Goal: Task Accomplishment & Management: Use online tool/utility

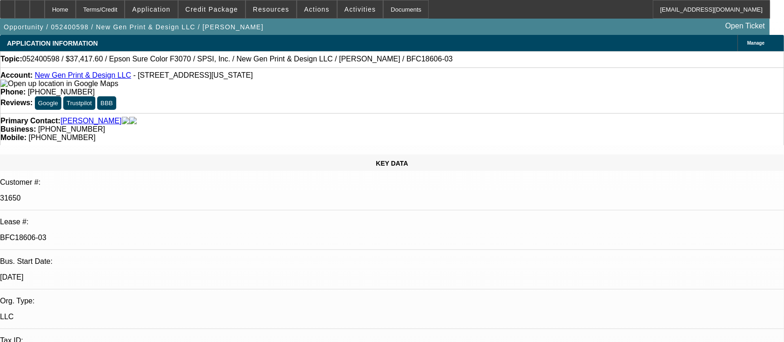
select select "0"
select select "2"
select select "0"
select select "6"
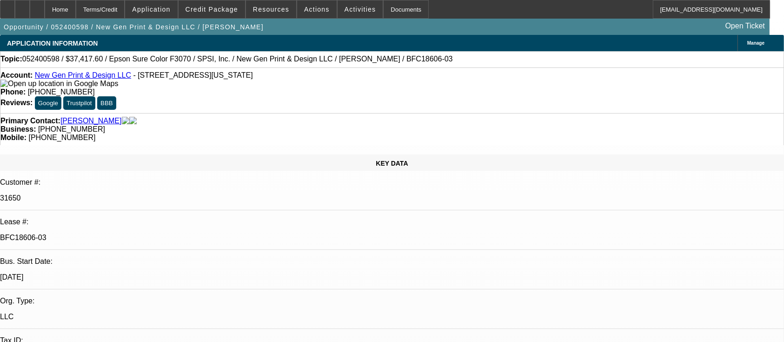
select select "0"
select select "2"
select select "0"
select select "6"
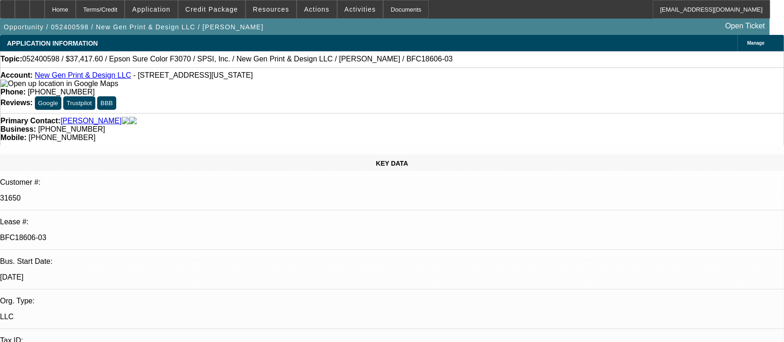
select select "0"
select select "2"
select select "0"
select select "6"
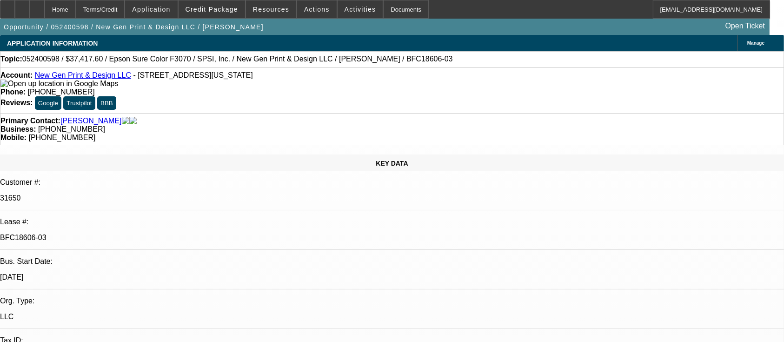
select select "0"
select select "2"
select select "0"
select select "6"
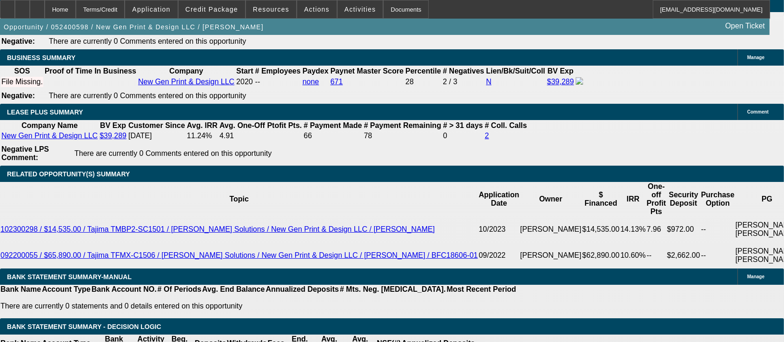
scroll to position [1675, 0]
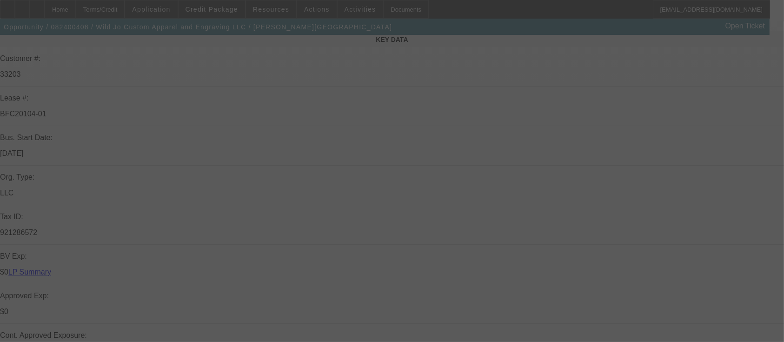
scroll to position [186, 0]
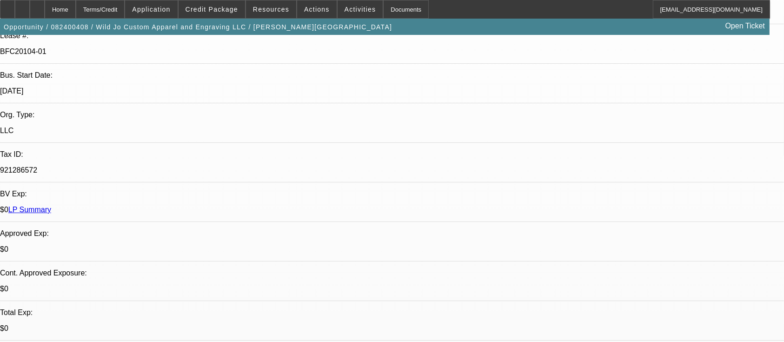
select select "0"
select select "6"
select select "0"
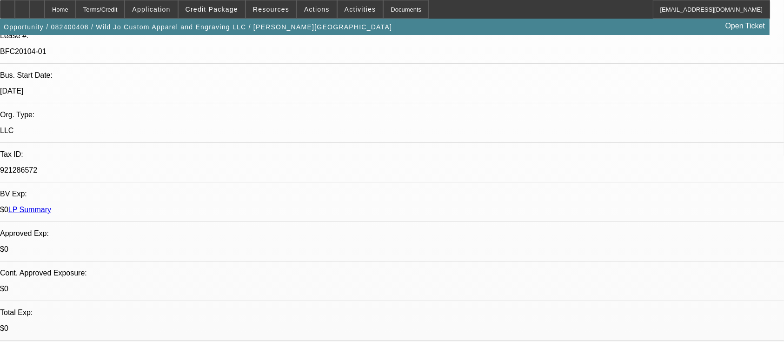
select select "0"
select select "6"
select select "0"
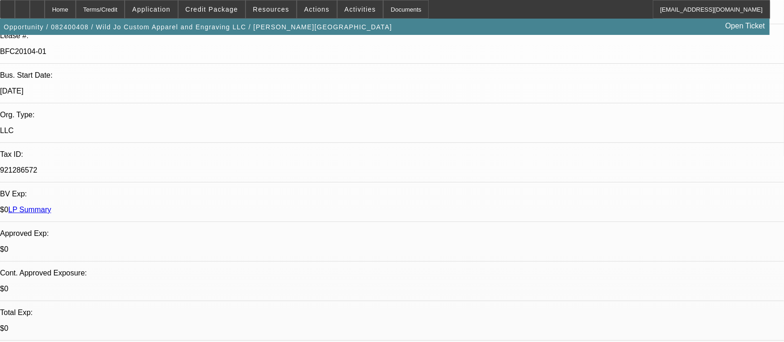
select select "0"
select select "6"
select select "0"
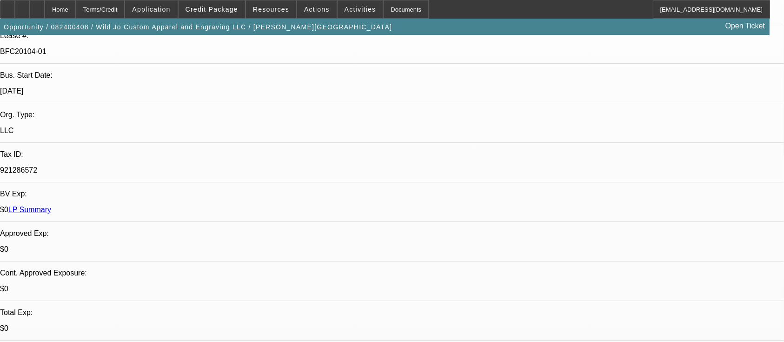
select select "6"
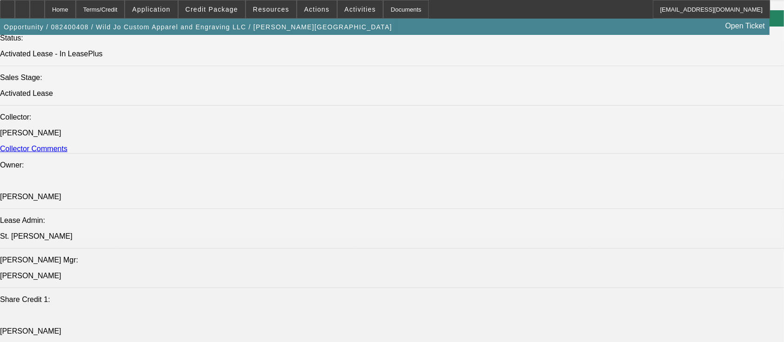
scroll to position [1550, 0]
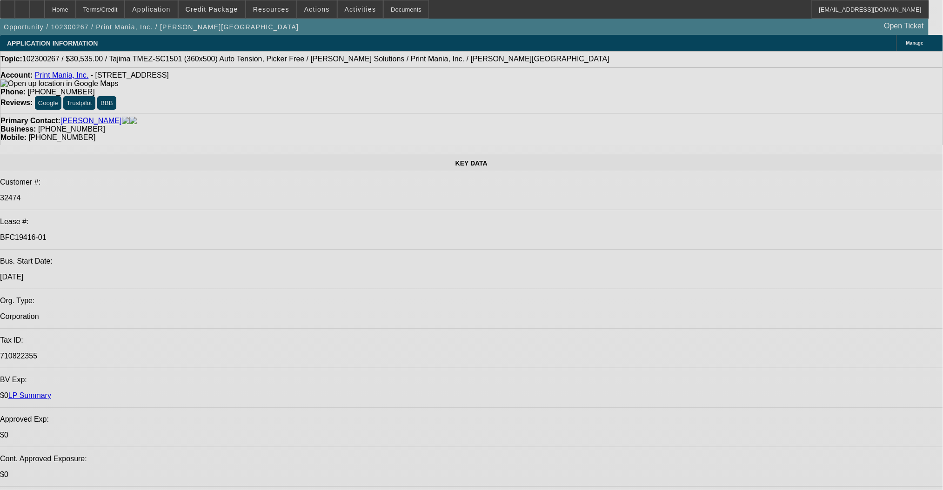
select select "0"
select select "2"
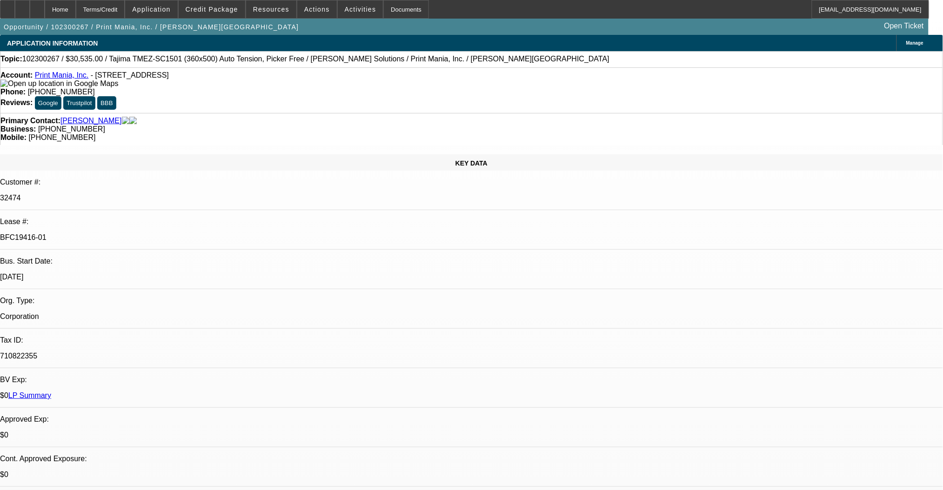
select select "2"
select select "0"
select select "6"
select select "0"
select select "2"
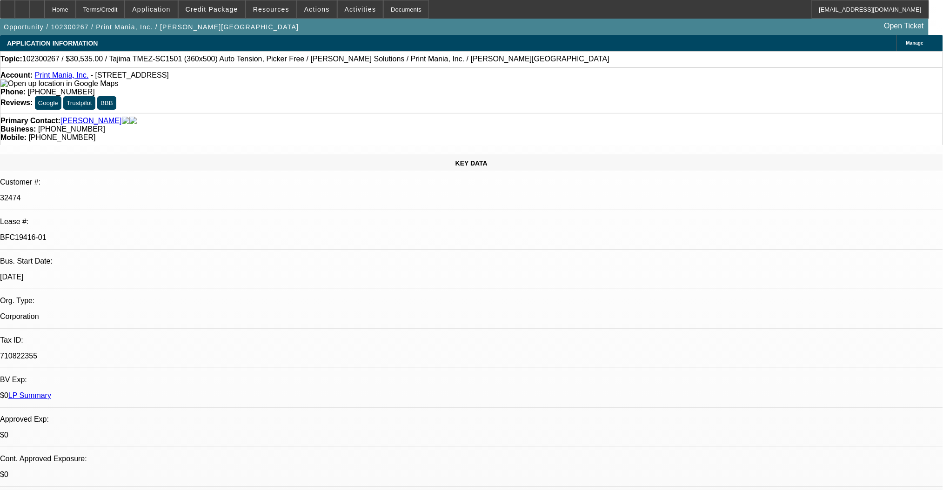
select select "2"
select select "0"
select select "6"
select select "0"
select select "2"
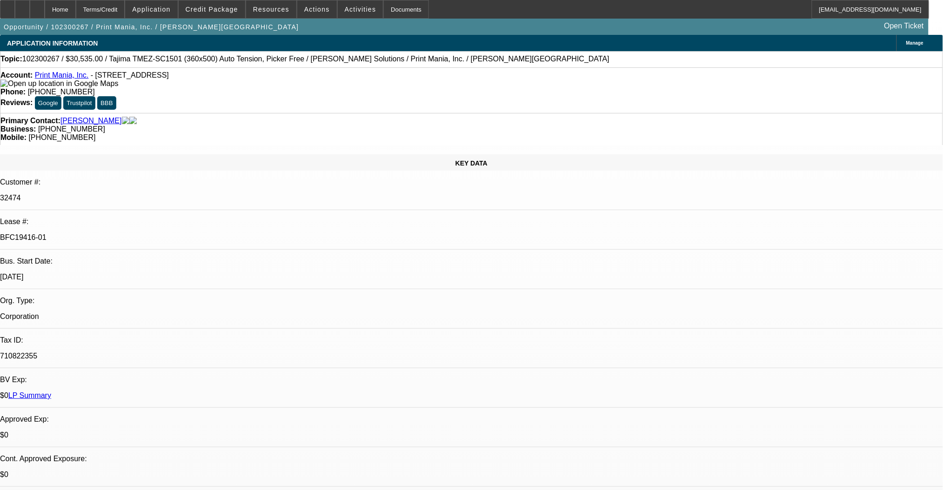
select select "2"
select select "0"
select select "6"
select select "0"
select select "2"
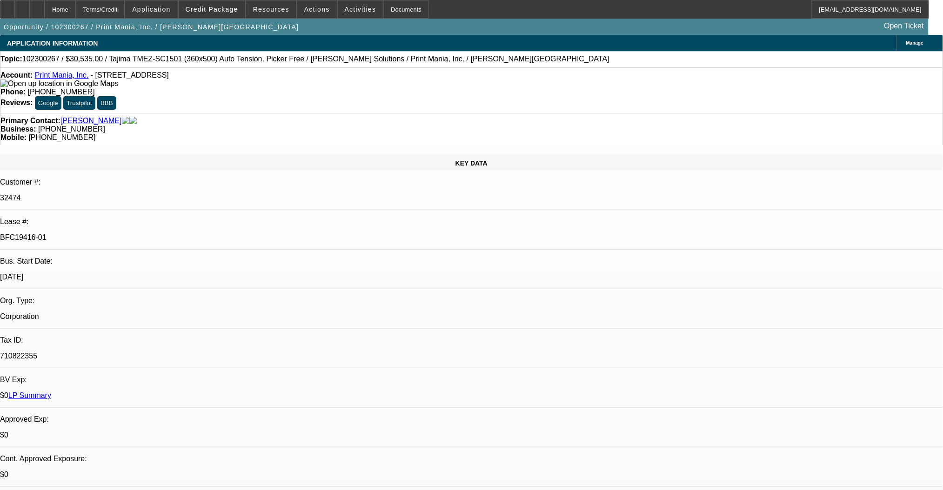
select select "2"
select select "0"
select select "6"
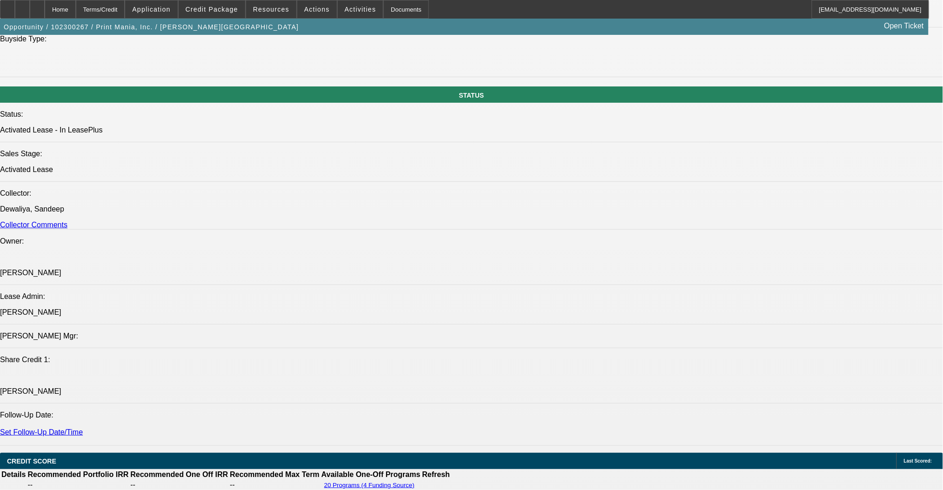
scroll to position [1054, 0]
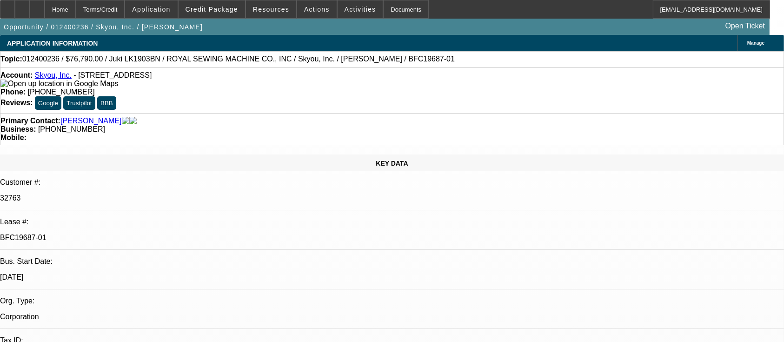
select select "0"
select select "3"
select select "0.1"
select select "4"
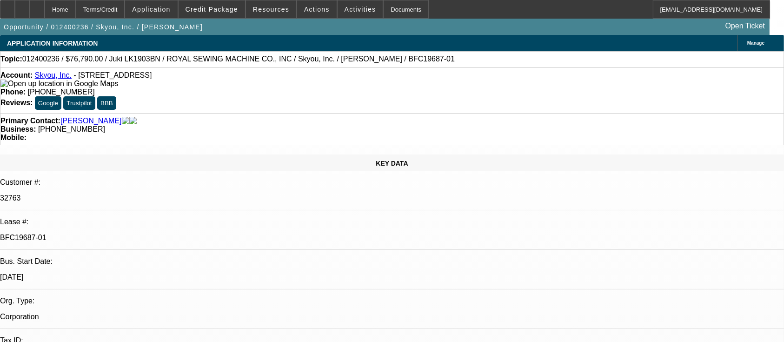
select select "0"
select select "3"
select select "0.1"
select select "4"
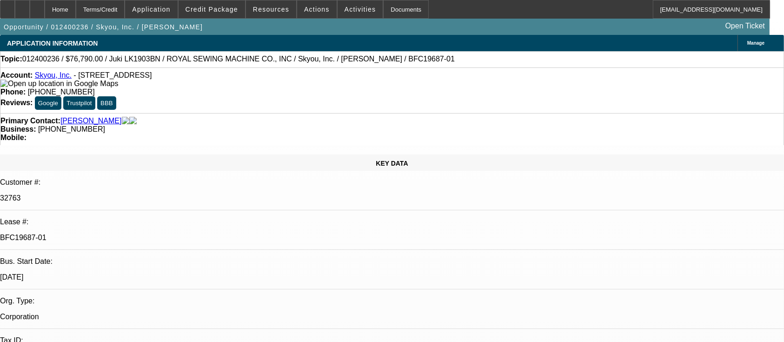
select select "0"
select select "3"
select select "0.1"
select select "4"
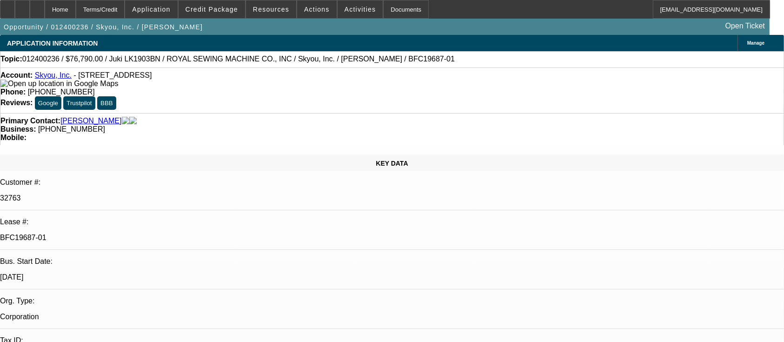
select select "0"
select select "3"
select select "0.1"
select select "4"
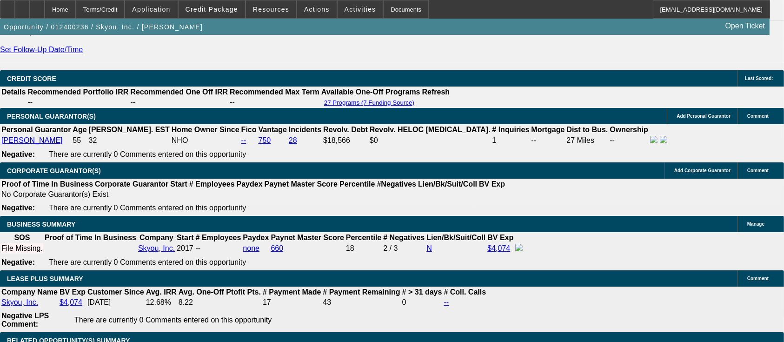
scroll to position [1364, 0]
